Goal: Transaction & Acquisition: Purchase product/service

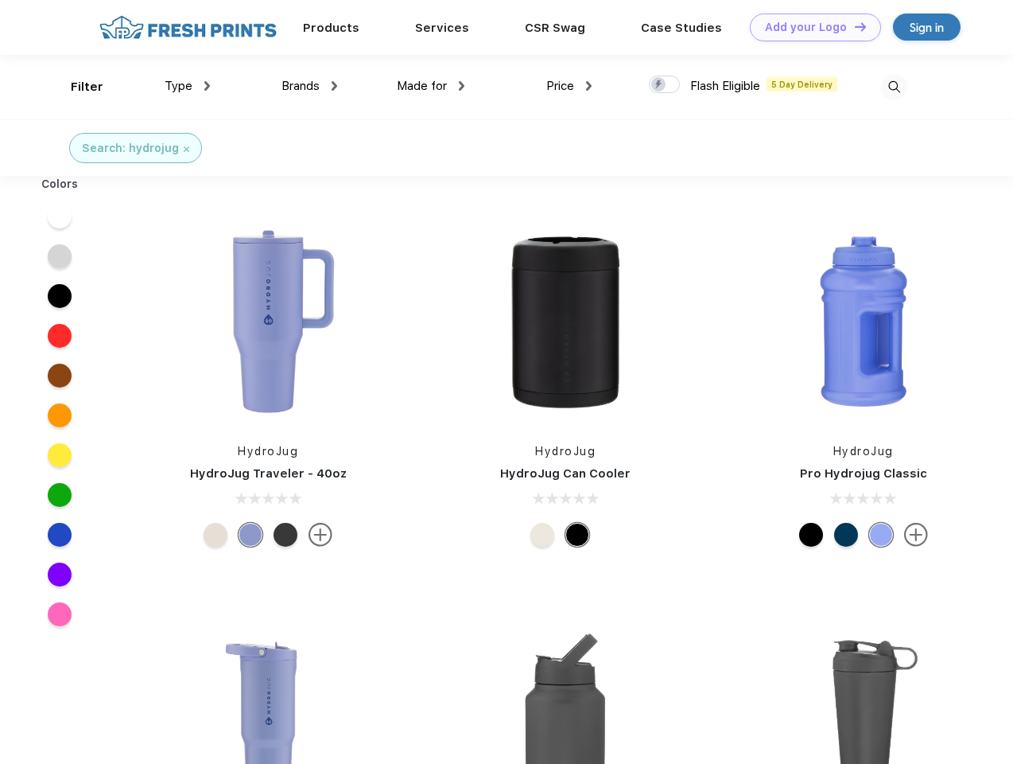
scroll to position [1, 0]
click at [810, 27] on link "Add your Logo Design Tool" at bounding box center [815, 28] width 131 height 28
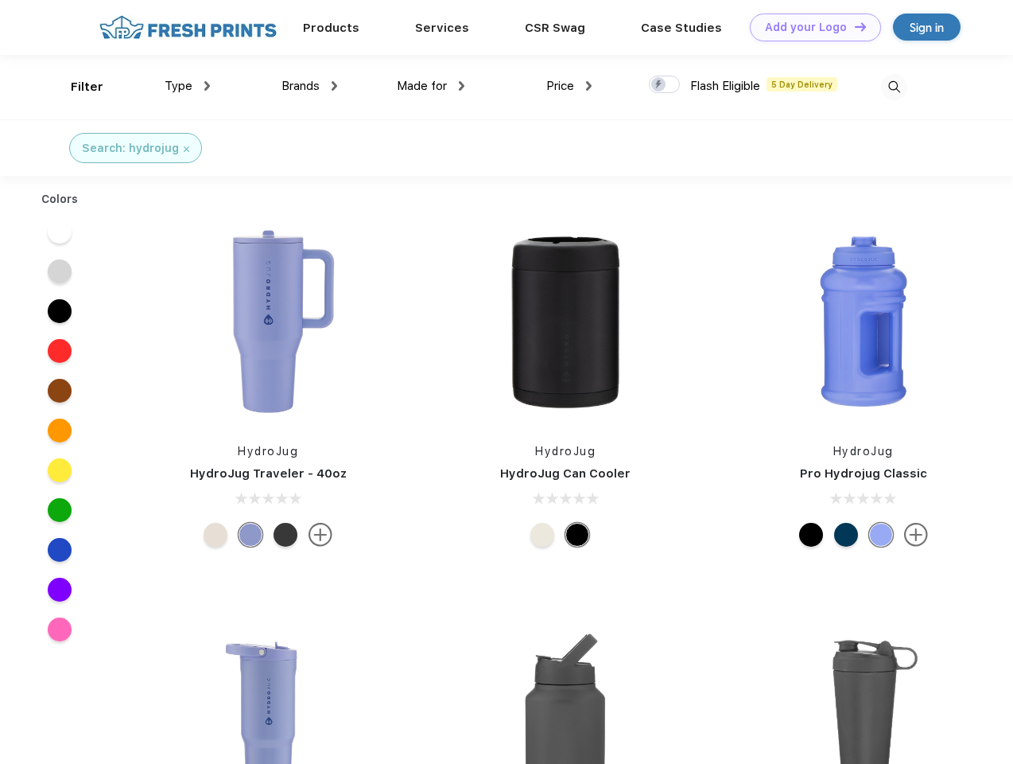
click at [0, 0] on div "Design Tool" at bounding box center [0, 0] width 0 height 0
click at [854, 26] on link "Add your Logo Design Tool" at bounding box center [815, 28] width 131 height 28
click at [76, 87] on div "Filter" at bounding box center [87, 87] width 33 height 18
click at [188, 86] on span "Type" at bounding box center [179, 86] width 28 height 14
click at [309, 86] on span "Brands" at bounding box center [301, 86] width 38 height 14
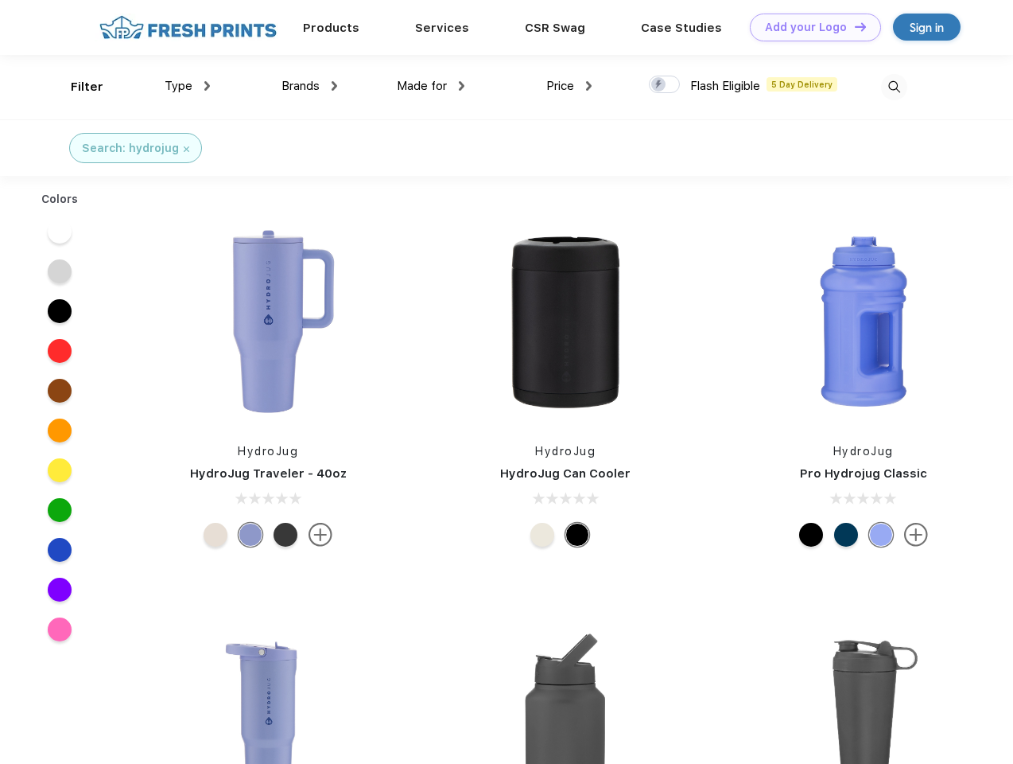
click at [431, 86] on span "Made for" at bounding box center [422, 86] width 50 height 14
click at [570, 86] on span "Price" at bounding box center [560, 86] width 28 height 14
click at [665, 85] on div at bounding box center [664, 84] width 31 height 17
click at [659, 85] on input "checkbox" at bounding box center [654, 80] width 10 height 10
click at [894, 87] on img at bounding box center [894, 87] width 26 height 26
